Goal: Task Accomplishment & Management: Use online tool/utility

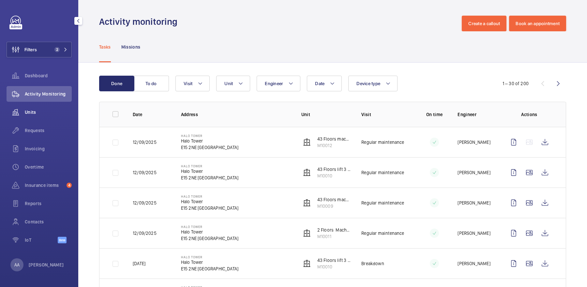
scroll to position [293, 0]
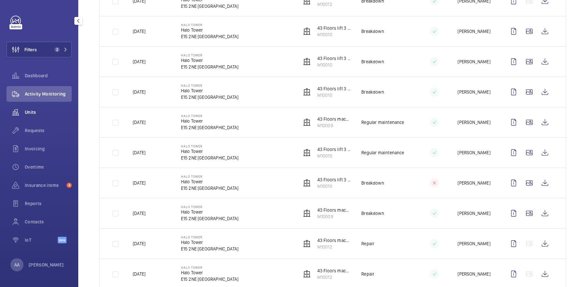
click at [31, 118] on div "Units" at bounding box center [39, 112] width 65 height 16
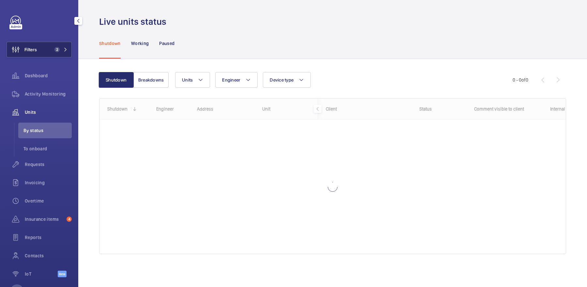
click at [49, 50] on button "Filters 2" at bounding box center [39, 50] width 65 height 16
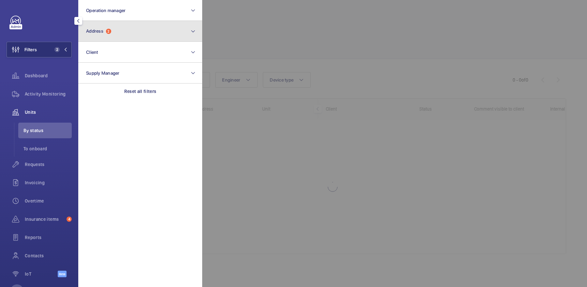
click at [118, 41] on button "Address 2" at bounding box center [140, 31] width 124 height 21
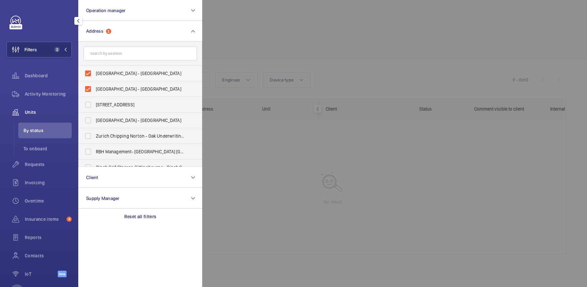
click at [142, 79] on label "[GEOGRAPHIC_DATA] - [GEOGRAPHIC_DATA]" at bounding box center [136, 74] width 114 height 16
click at [95, 79] on input "[GEOGRAPHIC_DATA] - [GEOGRAPHIC_DATA]" at bounding box center [88, 73] width 13 height 13
checkbox input "false"
click at [153, 88] on span "[GEOGRAPHIC_DATA] - [GEOGRAPHIC_DATA]" at bounding box center [141, 89] width 90 height 7
click at [95, 88] on input "[GEOGRAPHIC_DATA] - [GEOGRAPHIC_DATA]" at bounding box center [88, 89] width 13 height 13
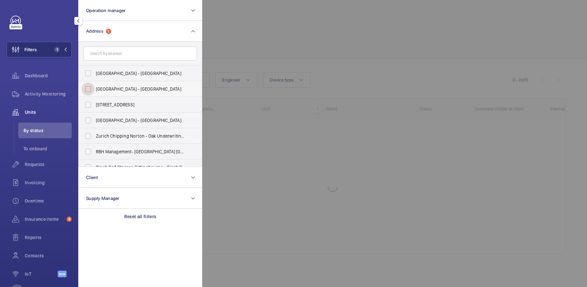
checkbox input "false"
click at [286, 58] on div at bounding box center [495, 143] width 587 height 287
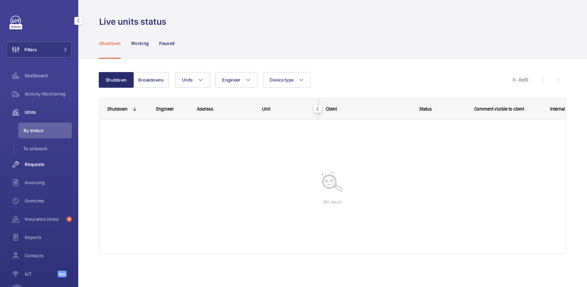
click at [37, 164] on span "Requests" at bounding box center [48, 164] width 47 height 7
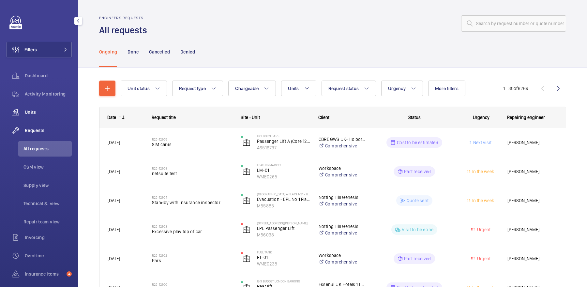
click at [45, 105] on div "Units" at bounding box center [39, 112] width 65 height 16
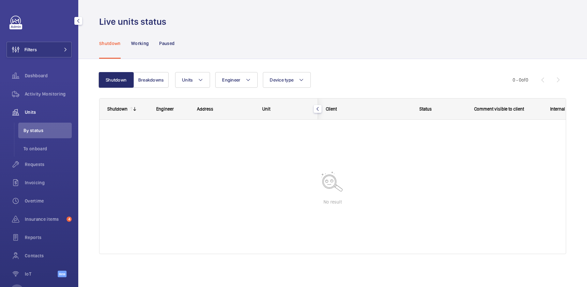
click at [47, 30] on div "Filters Dashboard Activity Monitoring Units By status To onboard Requests Invoi…" at bounding box center [39, 150] width 65 height 269
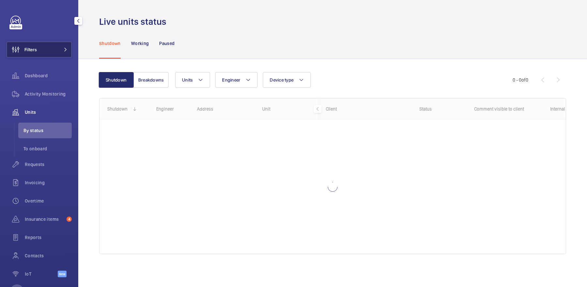
click at [59, 50] on button "Filters" at bounding box center [39, 50] width 65 height 16
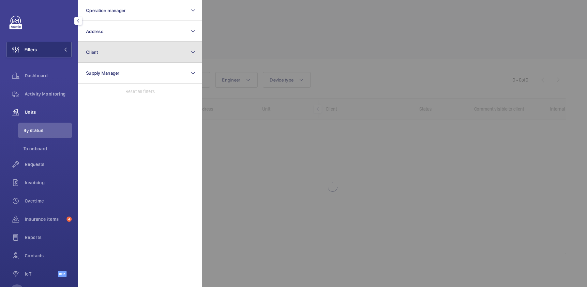
click at [132, 47] on button "Client" at bounding box center [140, 52] width 124 height 21
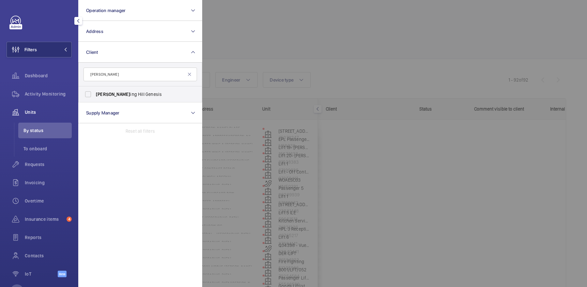
type input "[PERSON_NAME]"
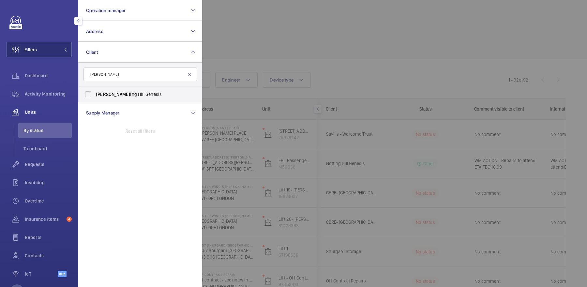
click at [133, 92] on span "[PERSON_NAME] ing [PERSON_NAME] Genesis" at bounding box center [141, 94] width 90 height 7
click at [95, 92] on input "[PERSON_NAME] ing [PERSON_NAME] Genesis" at bounding box center [88, 94] width 13 height 13
checkbox input "true"
click at [338, 52] on div at bounding box center [495, 143] width 587 height 287
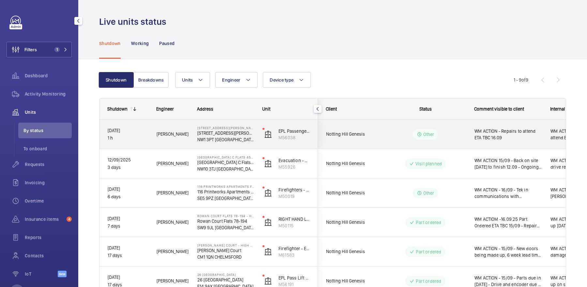
click at [495, 146] on div "WM ACTION - Repairs to attend ETA TBC 16.09" at bounding box center [504, 134] width 75 height 28
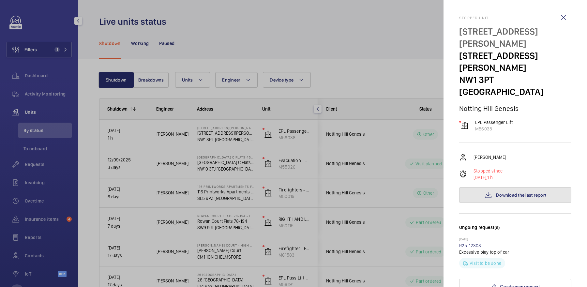
click at [505, 192] on span "Download the last report" at bounding box center [521, 194] width 50 height 5
click at [393, 205] on div at bounding box center [293, 143] width 587 height 287
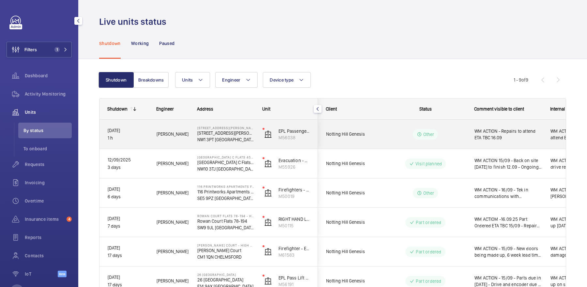
click at [416, 135] on div "Other" at bounding box center [425, 134] width 25 height 10
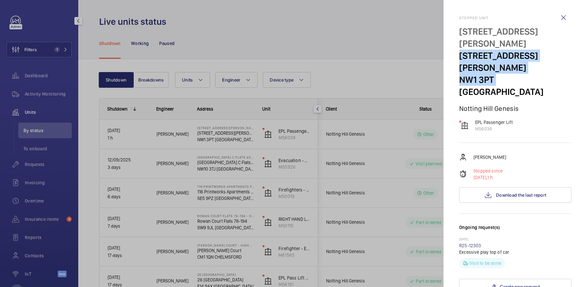
drag, startPoint x: 459, startPoint y: 43, endPoint x: 493, endPoint y: 57, distance: 36.4
click at [493, 57] on mat-sidenav "Stopped [STREET_ADDRESS][PERSON_NAME][PERSON_NAME] Notting Hill Genesis EPL Pas…" at bounding box center [516, 143] width 144 height 287
copy div "[STREET_ADDRESS][PERSON_NAME]"
